Goal: Use online tool/utility: Utilize a website feature to perform a specific function

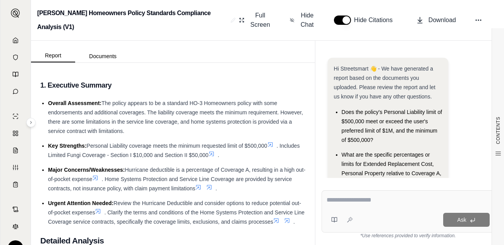
scroll to position [62, 0]
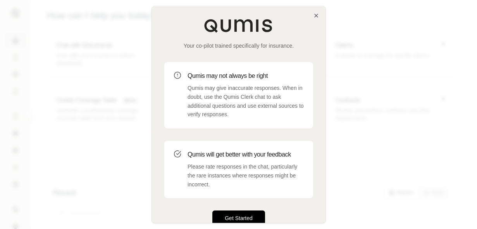
click at [243, 219] on button "Get Started" at bounding box center [238, 217] width 53 height 15
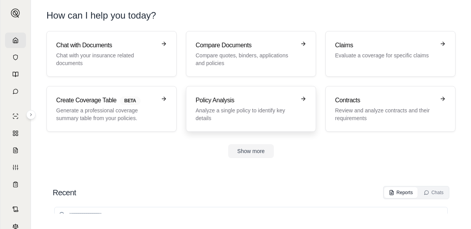
click at [240, 108] on p "Analyze a single policy to identify key details" at bounding box center [246, 114] width 100 height 15
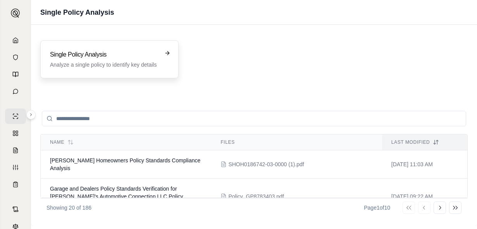
click at [130, 65] on p "Analyze a single policy to identify key details" at bounding box center [104, 65] width 108 height 8
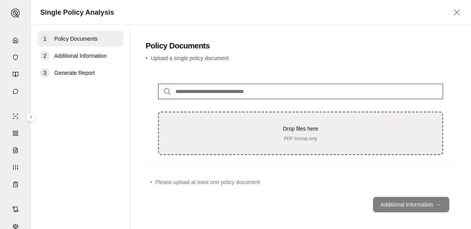
click at [327, 136] on p "PDF format only" at bounding box center [300, 139] width 259 height 6
type input "**********"
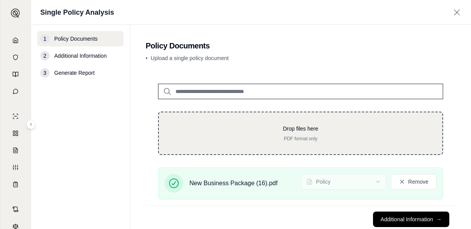
scroll to position [20, 0]
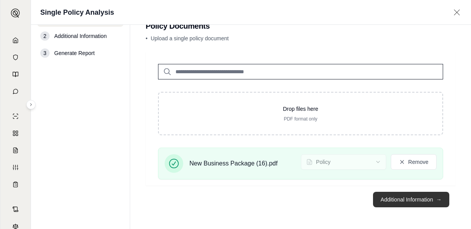
click at [417, 199] on button "Additional Information →" at bounding box center [411, 199] width 76 height 15
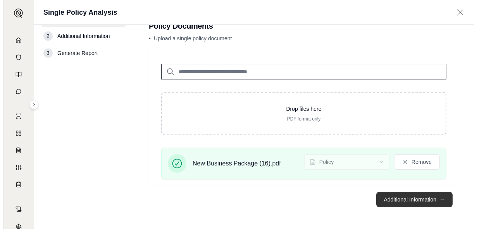
scroll to position [0, 0]
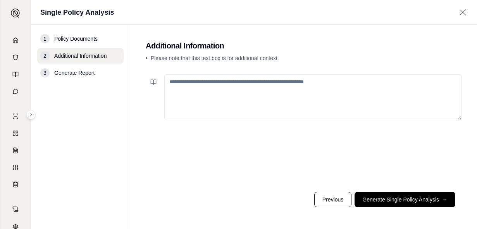
click at [301, 105] on textarea at bounding box center [312, 97] width 297 height 46
paste textarea "**********"
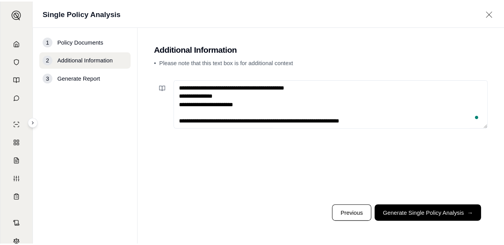
scroll to position [492, 0]
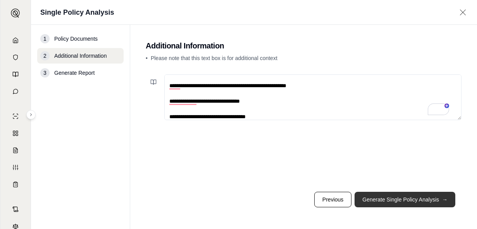
type textarea "**********"
click at [376, 201] on button "Generate Single Policy Analysis →" at bounding box center [405, 199] width 101 height 15
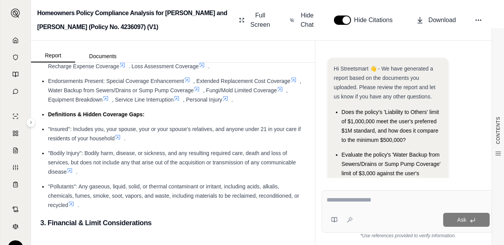
scroll to position [1023, 0]
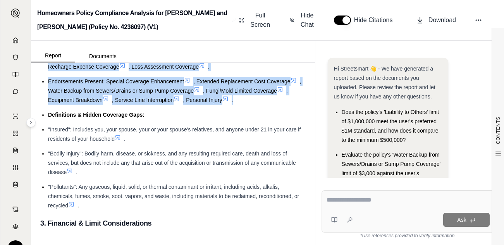
drag, startPoint x: 48, startPoint y: 126, endPoint x: 269, endPoint y: 127, distance: 220.9
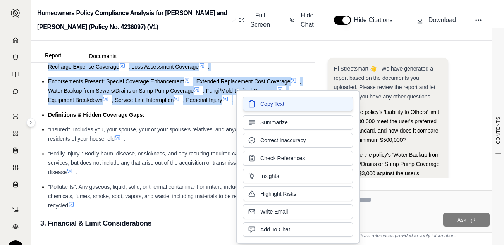
click at [255, 106] on icon at bounding box center [252, 104] width 8 height 8
